Goal: Transaction & Acquisition: Download file/media

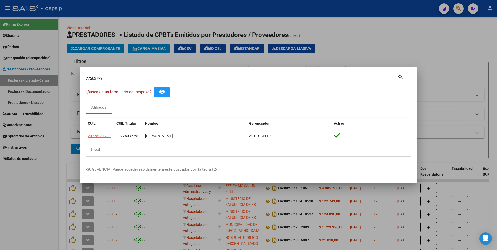
click at [410, 36] on div at bounding box center [248, 125] width 497 height 250
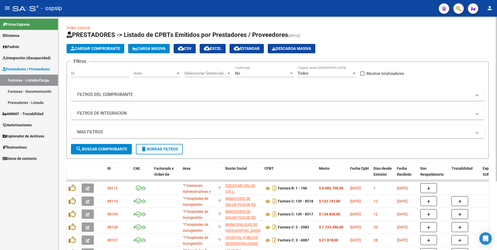
click at [110, 93] on mat-panel-title "FILTROS DEL COMPROBANTE" at bounding box center [274, 95] width 395 height 6
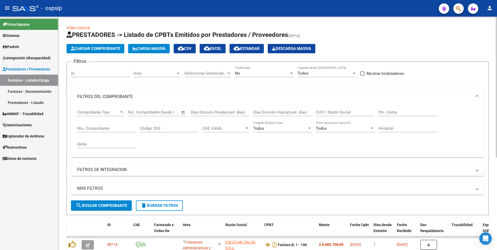
click at [106, 127] on input "Nro. Comprobante" at bounding box center [106, 128] width 59 height 5
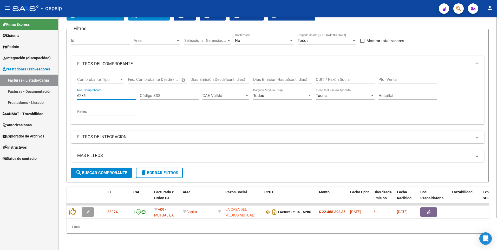
scroll to position [37, 0]
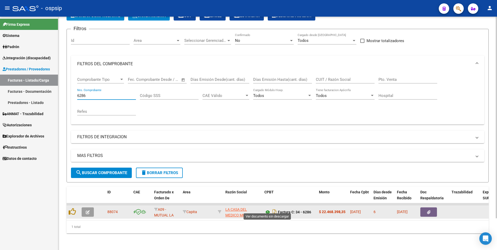
type input "6286"
click at [267, 209] on icon at bounding box center [268, 212] width 7 height 6
click at [431, 208] on button "button" at bounding box center [429, 212] width 17 height 9
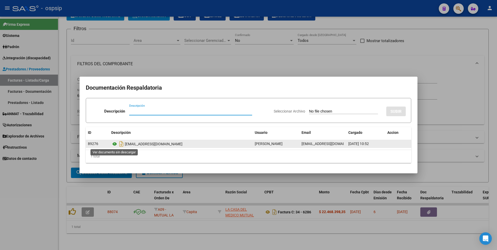
click at [114, 144] on icon at bounding box center [114, 144] width 7 height 6
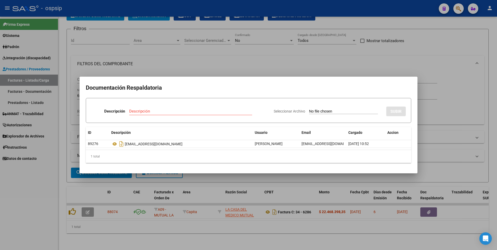
click at [433, 53] on div at bounding box center [248, 125] width 497 height 250
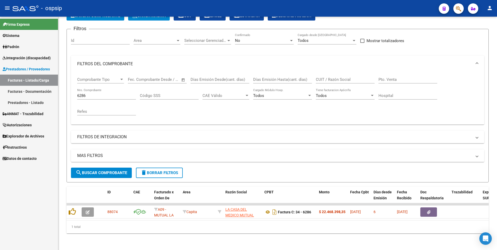
click at [17, 186] on div "Firma Express Sistema Usuarios Todos los Usuarios Padrón Afiliados Empadronados…" at bounding box center [29, 134] width 58 height 234
